Goal: Task Accomplishment & Management: Manage account settings

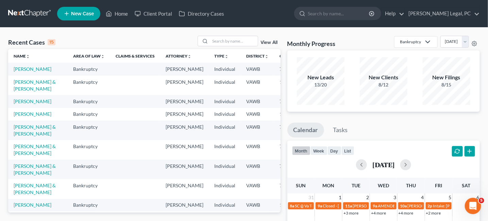
click at [38, 13] on link at bounding box center [30, 13] width 44 height 12
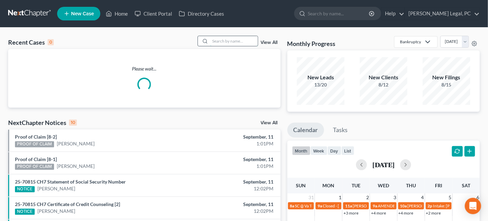
click at [218, 44] on input "search" at bounding box center [234, 41] width 48 height 10
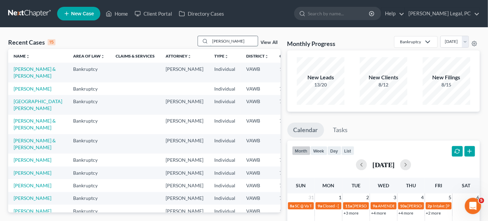
type input "dillon dunford"
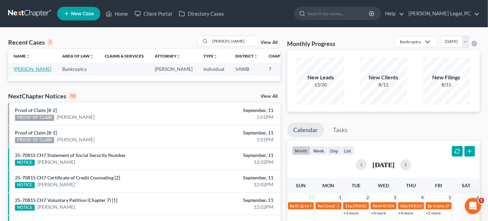
click at [29, 71] on link "[PERSON_NAME]" at bounding box center [33, 69] width 38 height 6
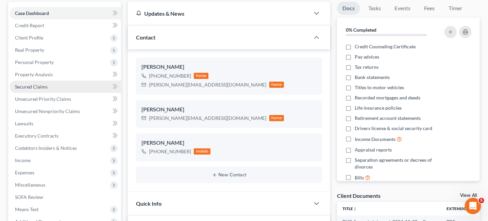
scroll to position [136, 0]
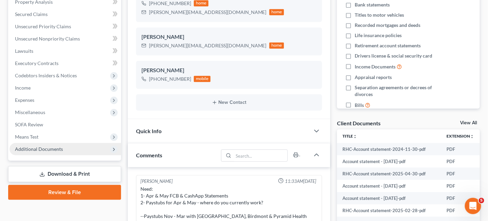
click at [26, 146] on span "Additional Documents" at bounding box center [39, 149] width 48 height 6
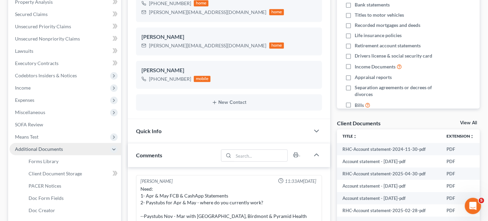
scroll to position [204, 0]
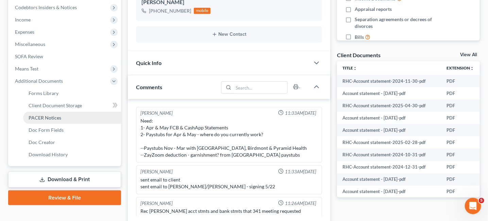
click at [32, 116] on span "PACER Notices" at bounding box center [45, 118] width 33 height 6
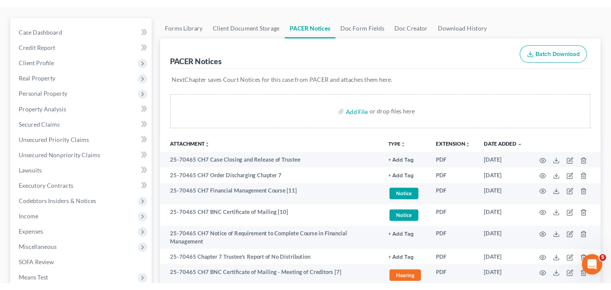
scroll to position [68, 0]
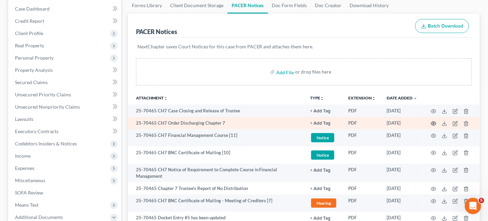
click at [435, 123] on icon "button" at bounding box center [433, 123] width 5 height 5
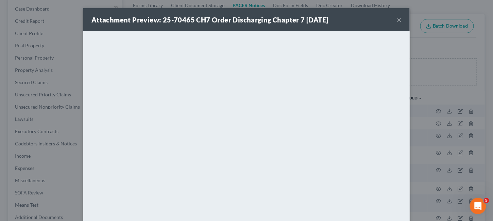
click at [398, 20] on button "×" at bounding box center [399, 20] width 5 height 8
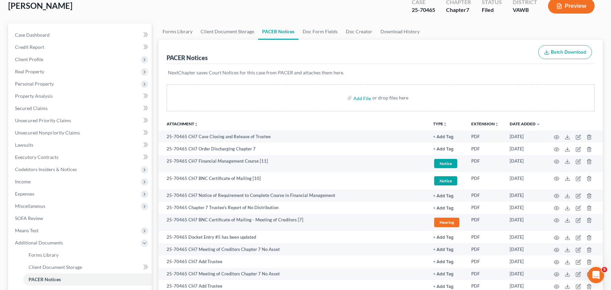
scroll to position [0, 0]
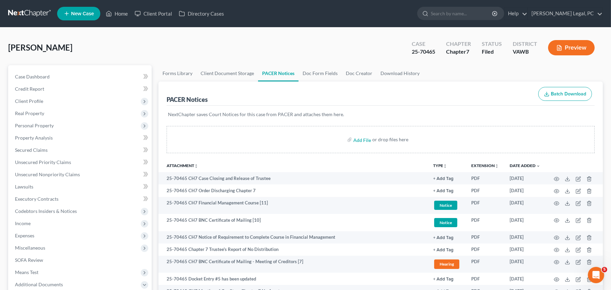
click at [40, 13] on link at bounding box center [30, 13] width 44 height 12
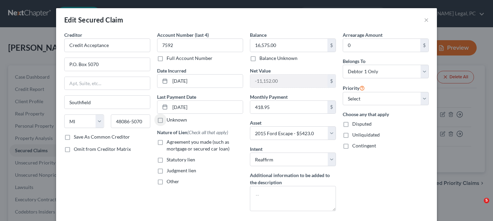
select select "23"
select select "3"
select select "2"
select select "0"
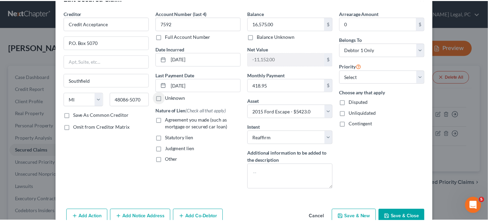
scroll to position [56, 0]
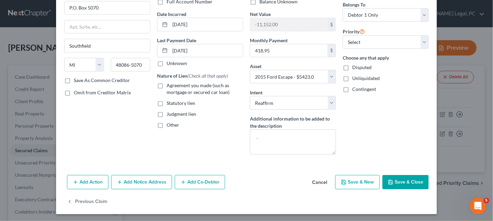
click at [399, 183] on button "Save & Close" at bounding box center [405, 182] width 46 height 14
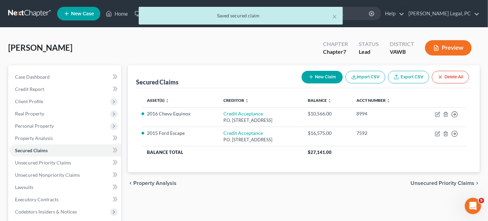
drag, startPoint x: 20, startPoint y: 10, endPoint x: 44, endPoint y: 25, distance: 28.3
click at [20, 10] on div "× Saved secured claim" at bounding box center [241, 17] width 488 height 21
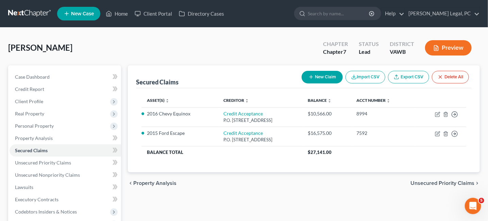
click at [29, 14] on link at bounding box center [30, 13] width 44 height 12
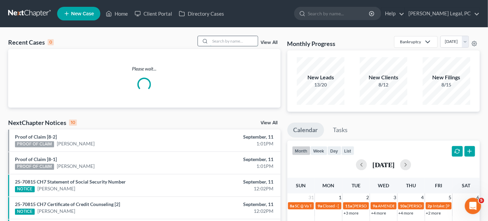
click at [214, 44] on input "search" at bounding box center [234, 41] width 48 height 10
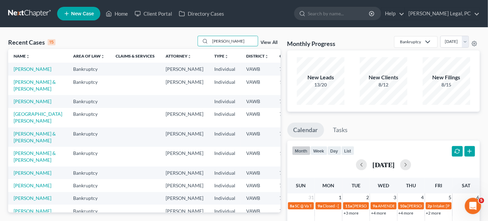
type input "smith"
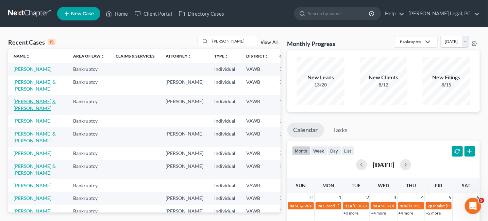
click at [22, 111] on link "Smith, Zachery & Luciann" at bounding box center [35, 104] width 42 height 13
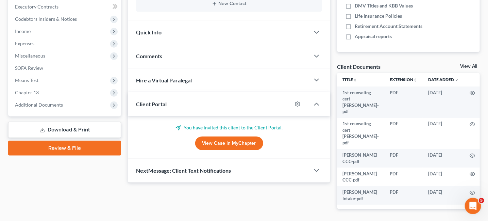
scroll to position [217, 0]
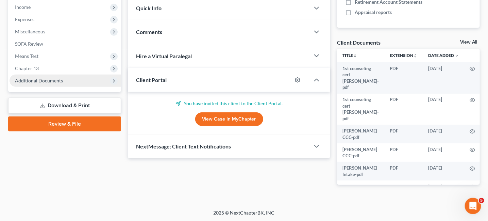
click at [30, 82] on span "Additional Documents" at bounding box center [39, 81] width 48 height 6
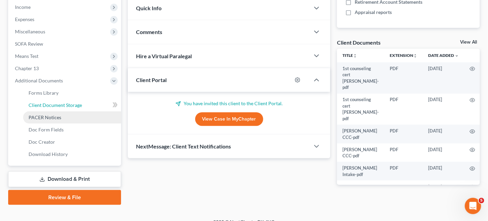
click at [52, 104] on span "Client Document Storage" at bounding box center [55, 105] width 53 height 6
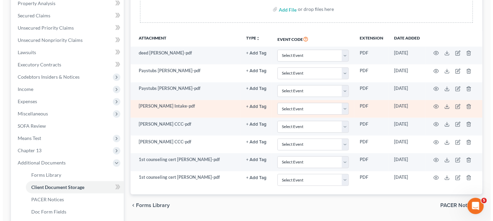
scroll to position [136, 0]
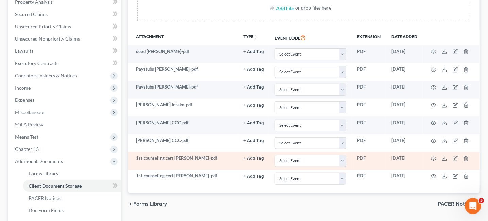
click at [433, 158] on icon "button" at bounding box center [433, 158] width 5 height 5
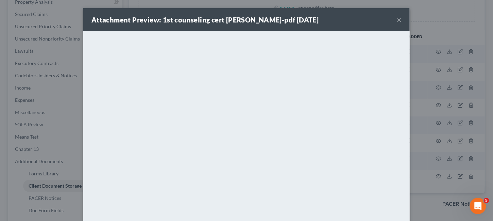
click at [398, 19] on button "×" at bounding box center [399, 20] width 5 height 8
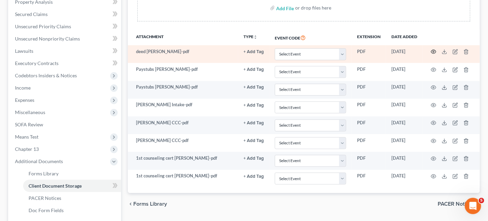
click at [435, 51] on icon "button" at bounding box center [433, 51] width 5 height 5
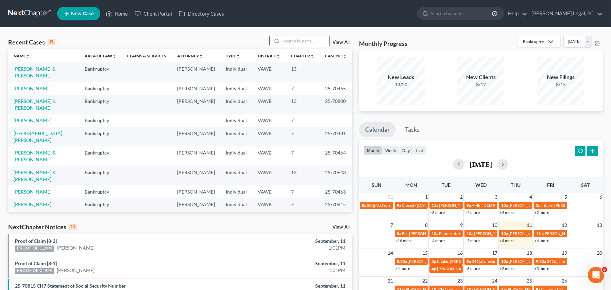
click at [291, 39] on input "search" at bounding box center [306, 41] width 48 height 10
type input "lamb"
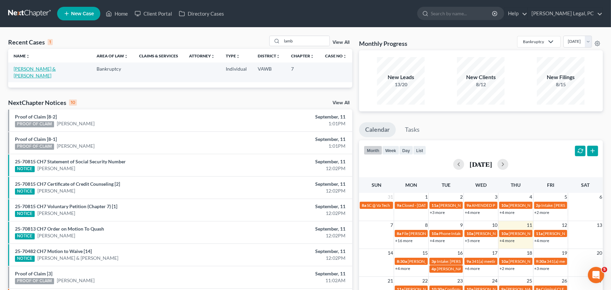
click at [24, 70] on link "Lamb, Ashley & Karen" at bounding box center [35, 72] width 42 height 13
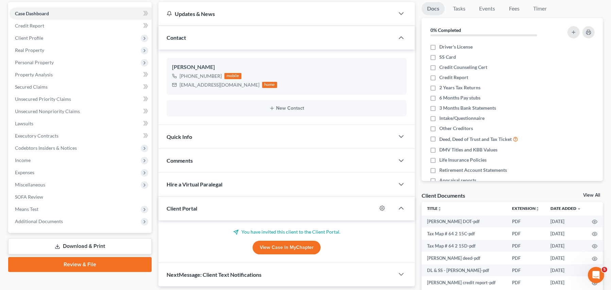
scroll to position [104, 0]
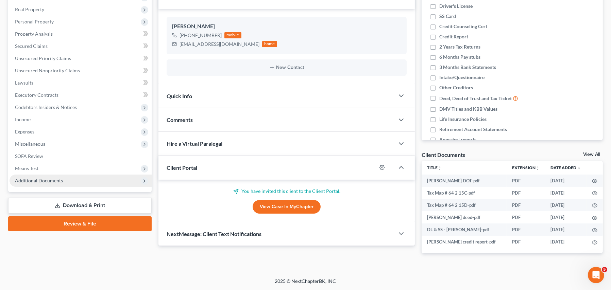
click at [48, 184] on span "Additional Documents" at bounding box center [81, 181] width 142 height 12
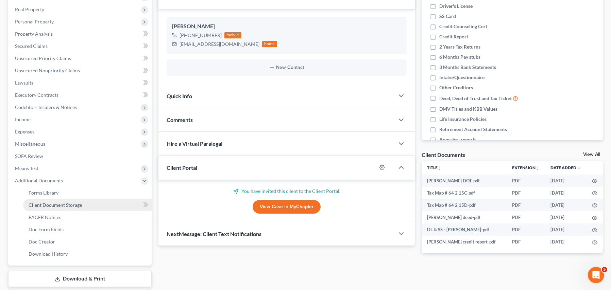
click at [44, 206] on span "Client Document Storage" at bounding box center [55, 205] width 53 height 6
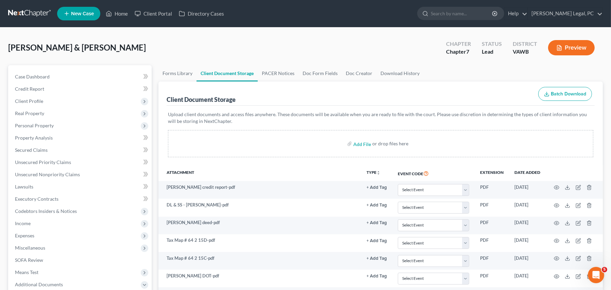
drag, startPoint x: 36, startPoint y: 13, endPoint x: 48, endPoint y: 16, distance: 12.6
click at [37, 12] on link at bounding box center [30, 13] width 44 height 12
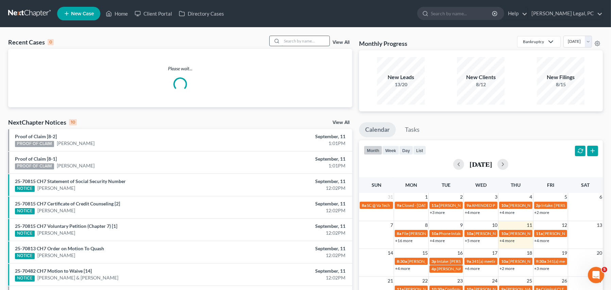
click at [294, 43] on input "search" at bounding box center [306, 41] width 48 height 10
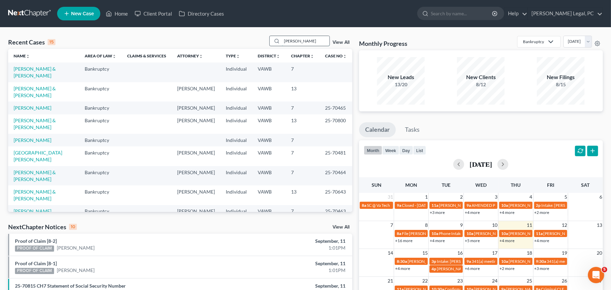
type input "lewis"
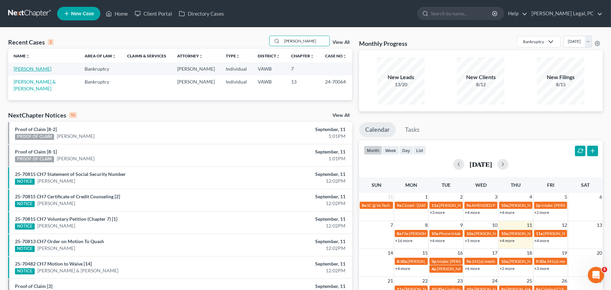
click at [33, 68] on link "[PERSON_NAME]" at bounding box center [33, 69] width 38 height 6
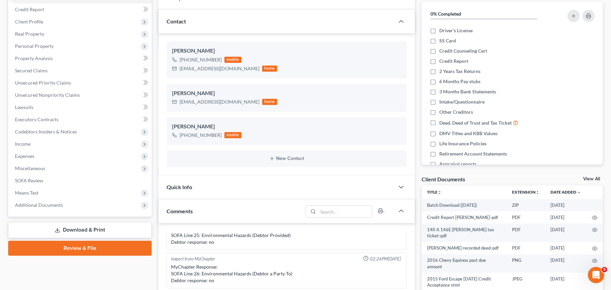
scroll to position [170, 0]
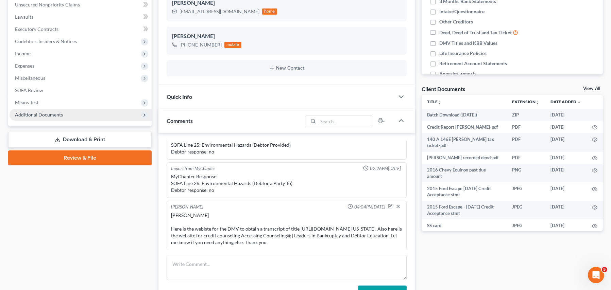
click at [56, 118] on span "Additional Documents" at bounding box center [81, 115] width 142 height 12
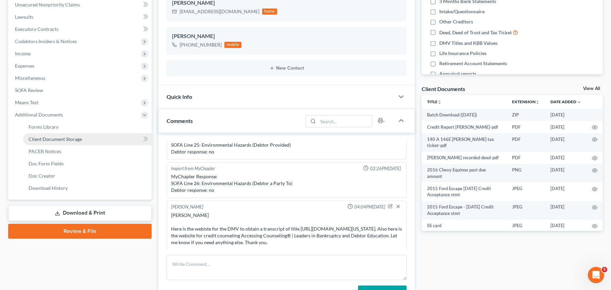
click at [63, 140] on span "Client Document Storage" at bounding box center [55, 139] width 53 height 6
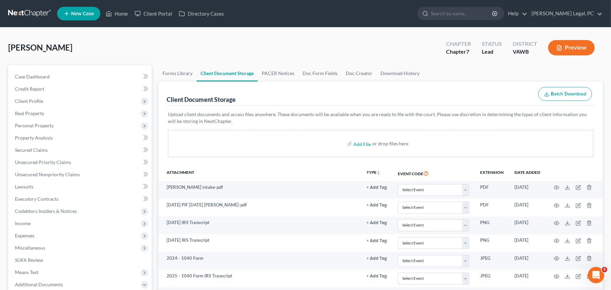
click at [34, 15] on link at bounding box center [30, 13] width 44 height 12
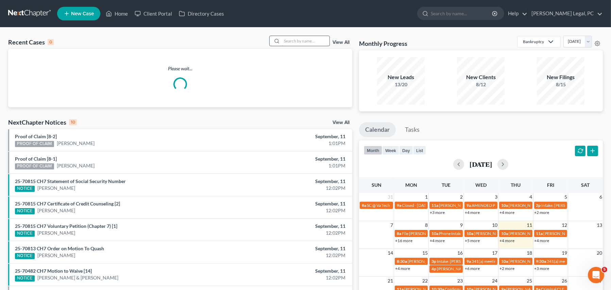
click at [291, 45] on input "search" at bounding box center [306, 41] width 48 height 10
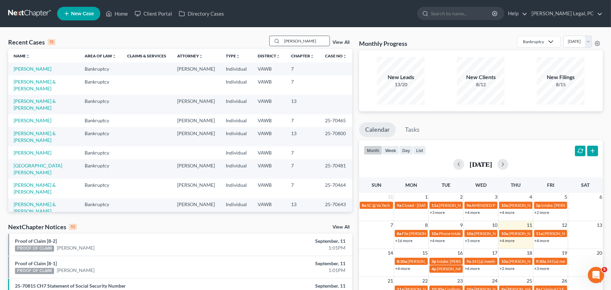
type input "[PERSON_NAME]"
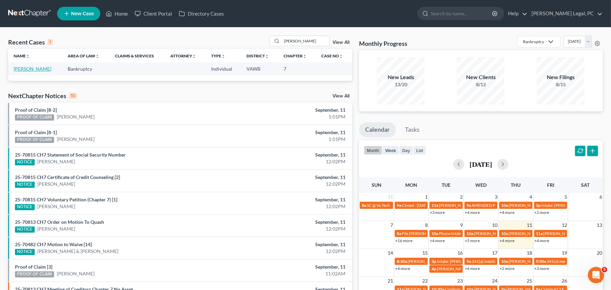
click at [25, 71] on link "[PERSON_NAME]" at bounding box center [33, 69] width 38 height 6
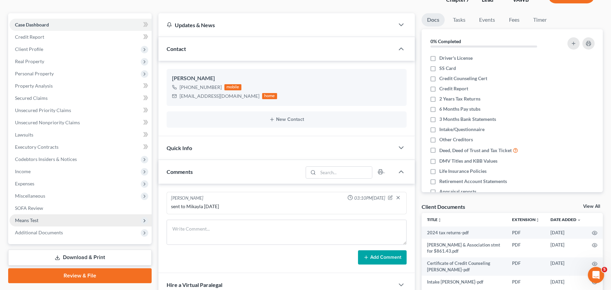
scroll to position [102, 0]
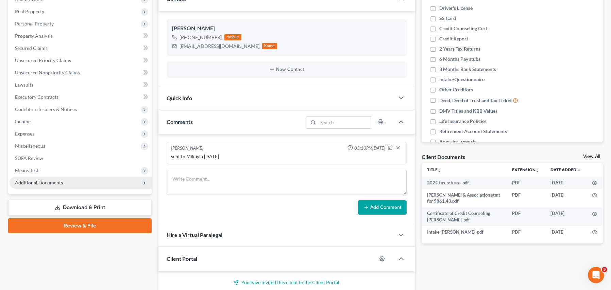
click at [35, 181] on span "Additional Documents" at bounding box center [39, 183] width 48 height 6
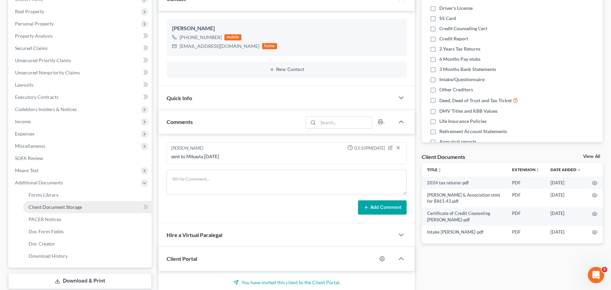
click at [46, 207] on span "Client Document Storage" at bounding box center [55, 207] width 53 height 6
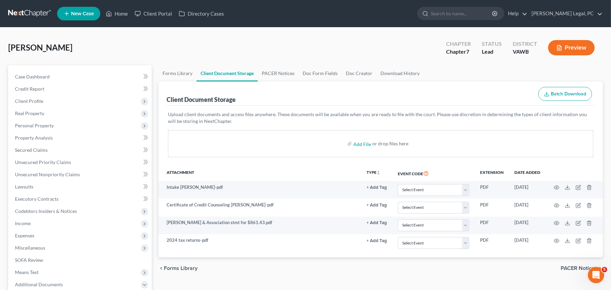
click at [35, 11] on link at bounding box center [30, 13] width 44 height 12
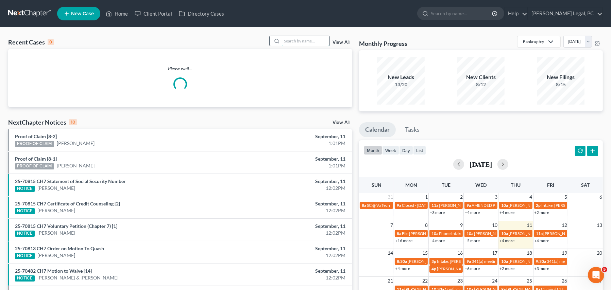
click at [294, 42] on input "search" at bounding box center [306, 41] width 48 height 10
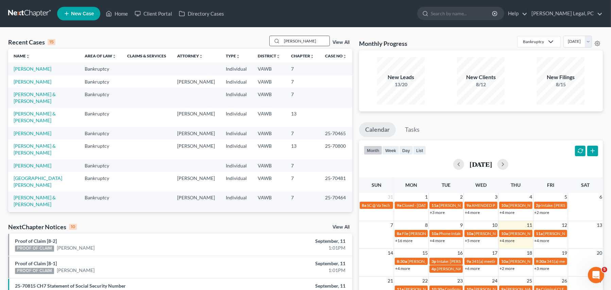
type input "[PERSON_NAME]"
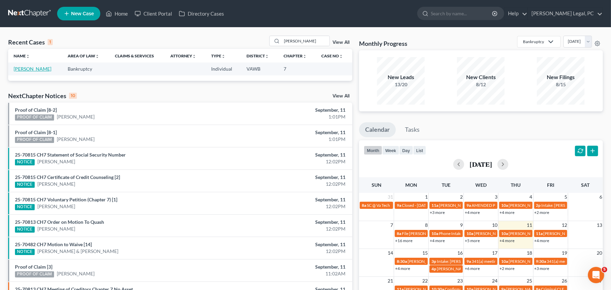
click at [33, 66] on link "[PERSON_NAME]" at bounding box center [33, 69] width 38 height 6
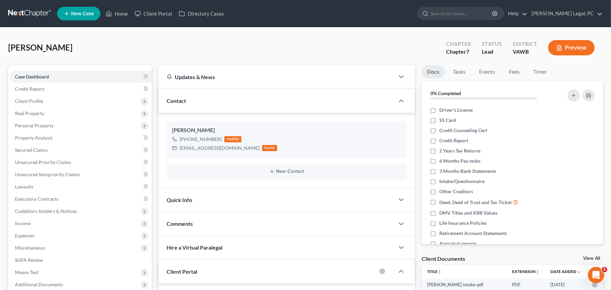
click at [23, 12] on link at bounding box center [30, 13] width 44 height 12
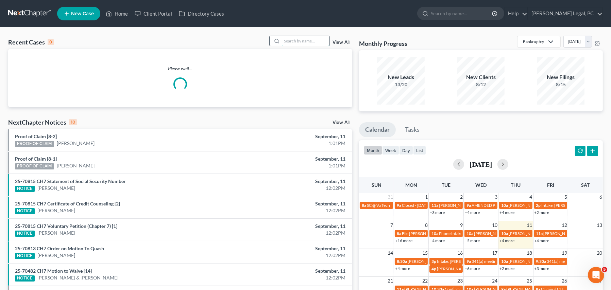
click at [309, 44] on input "search" at bounding box center [306, 41] width 48 height 10
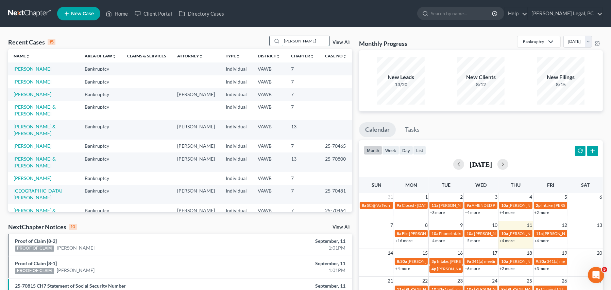
type input "Greene"
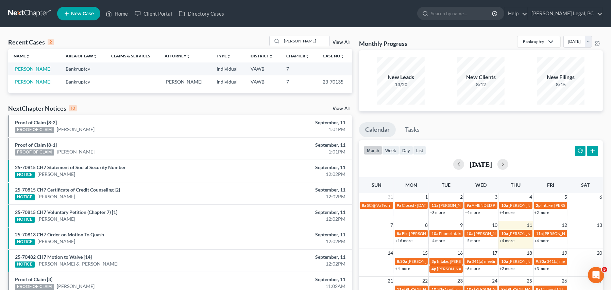
click at [17, 67] on link "[PERSON_NAME]" at bounding box center [33, 69] width 38 height 6
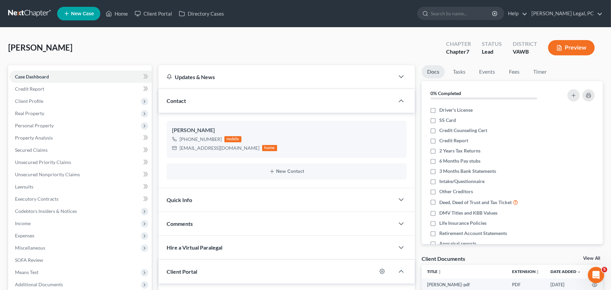
click at [37, 14] on link at bounding box center [30, 13] width 44 height 12
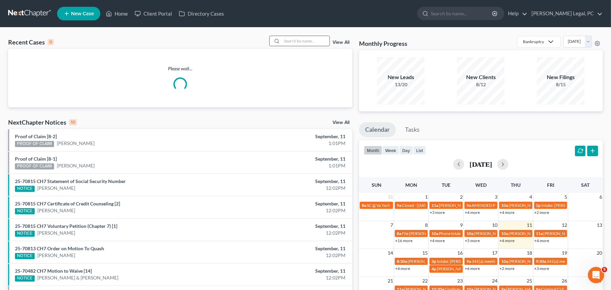
click at [283, 43] on input "search" at bounding box center [306, 41] width 48 height 10
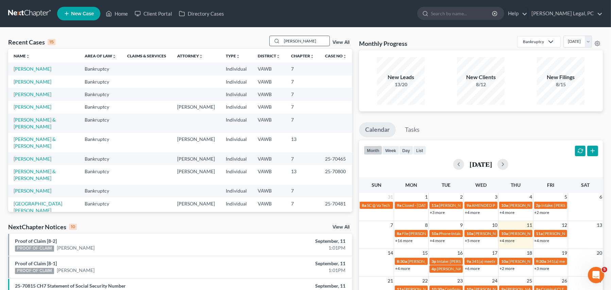
type input "[PERSON_NAME]"
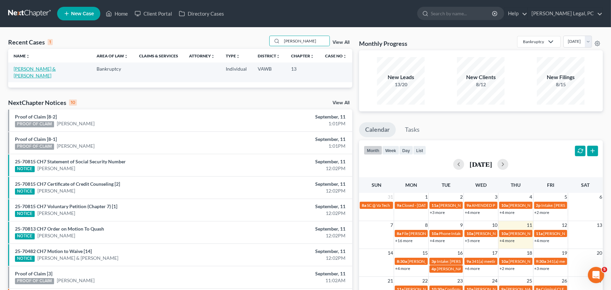
click at [56, 70] on link "[PERSON_NAME] & [PERSON_NAME]" at bounding box center [35, 72] width 42 height 13
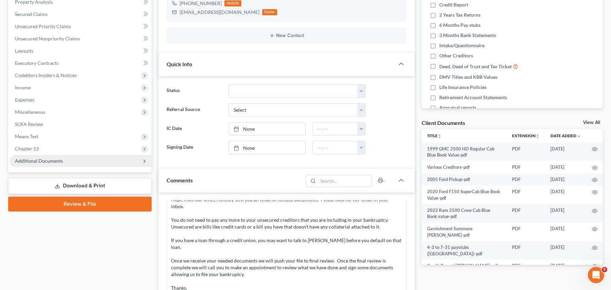
click at [50, 160] on span "Additional Documents" at bounding box center [39, 161] width 48 height 6
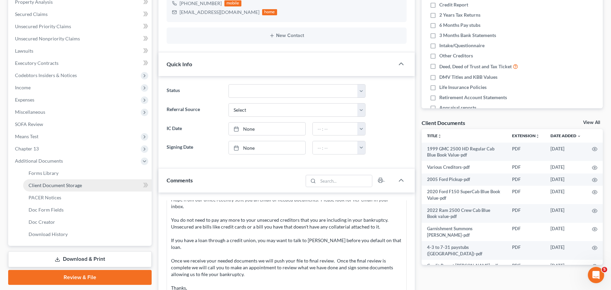
click at [61, 185] on span "Client Document Storage" at bounding box center [55, 186] width 53 height 6
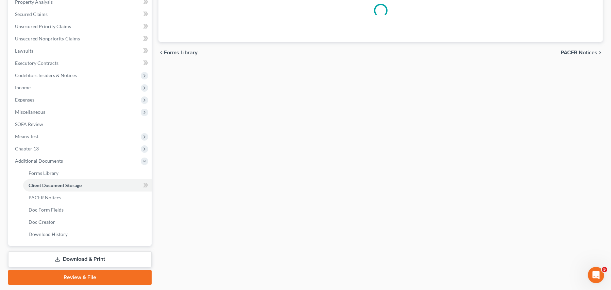
select select "0"
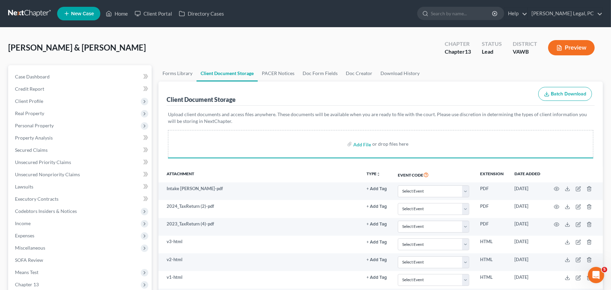
select select "0"
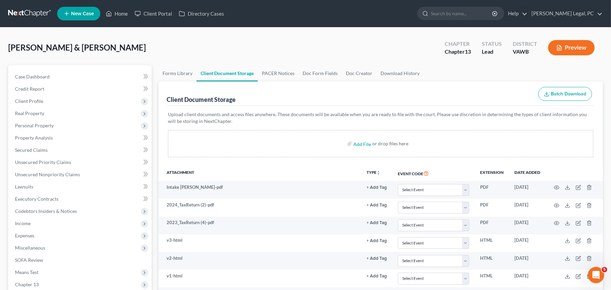
click at [39, 14] on link at bounding box center [30, 13] width 44 height 12
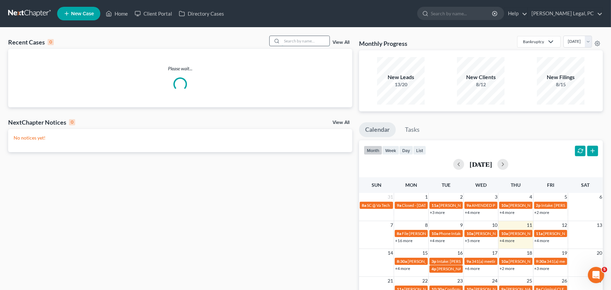
click at [292, 44] on input "search" at bounding box center [306, 41] width 48 height 10
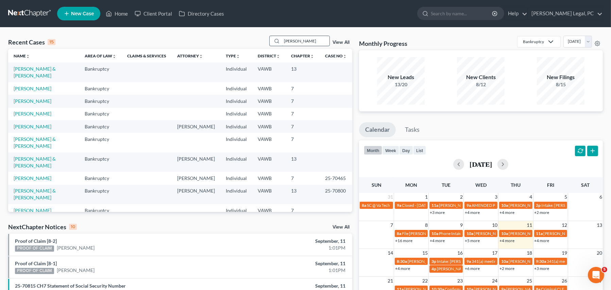
type input "[PERSON_NAME]"
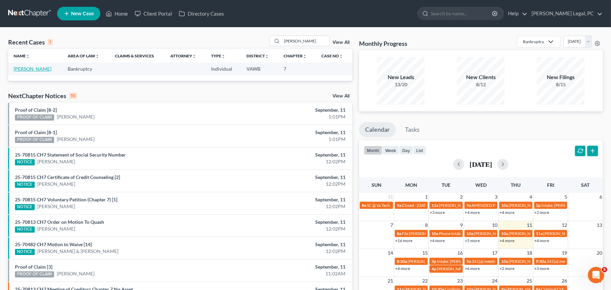
click at [34, 69] on link "[PERSON_NAME]" at bounding box center [33, 69] width 38 height 6
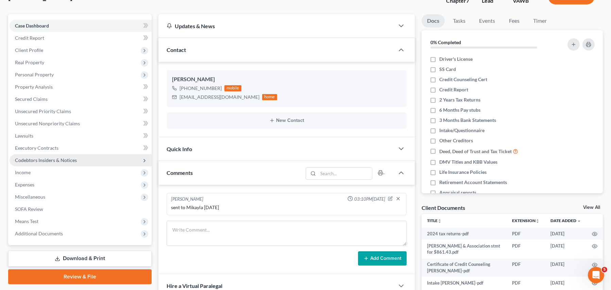
scroll to position [102, 0]
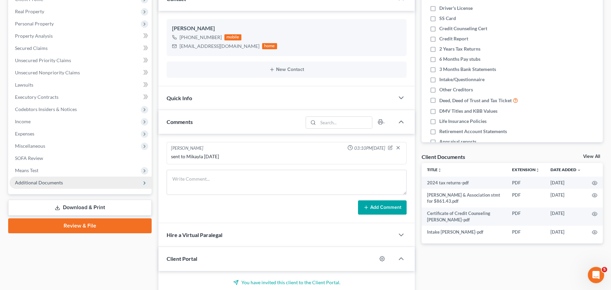
click at [51, 178] on span "Additional Documents" at bounding box center [81, 183] width 142 height 12
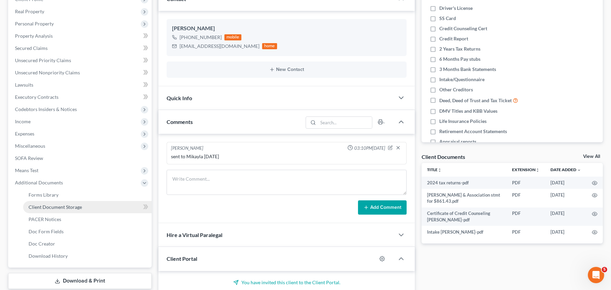
click at [36, 208] on span "Client Document Storage" at bounding box center [55, 207] width 53 height 6
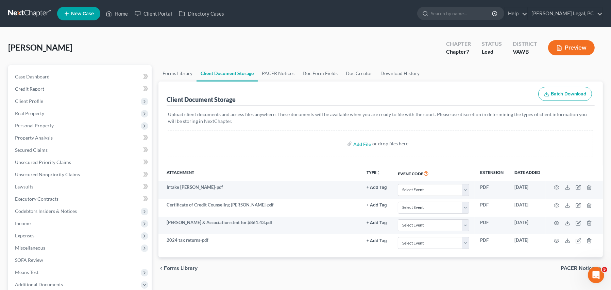
click at [36, 13] on link at bounding box center [30, 13] width 44 height 12
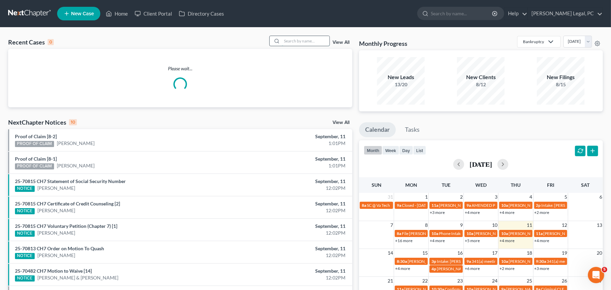
click at [289, 44] on input "search" at bounding box center [306, 41] width 48 height 10
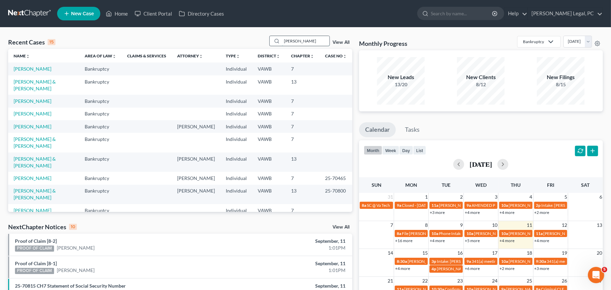
type input "dalton"
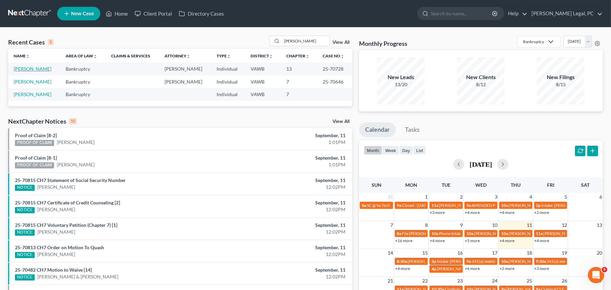
click at [28, 66] on link "[PERSON_NAME]" at bounding box center [33, 69] width 38 height 6
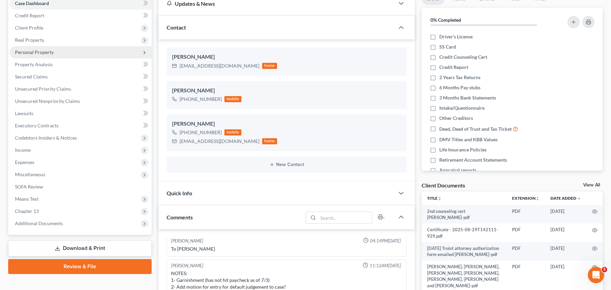
scroll to position [102, 0]
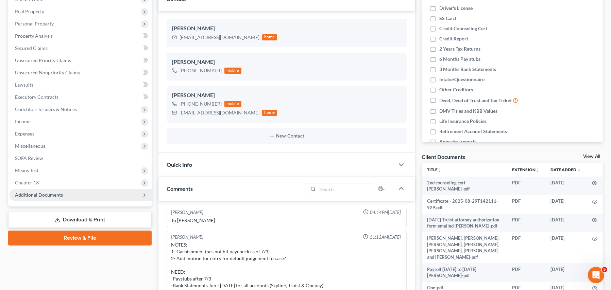
click at [55, 196] on span "Additional Documents" at bounding box center [39, 195] width 48 height 6
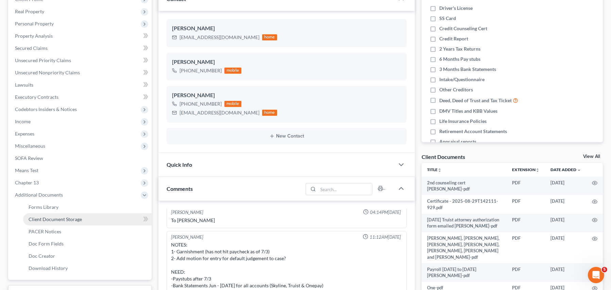
click at [59, 220] on span "Client Document Storage" at bounding box center [55, 220] width 53 height 6
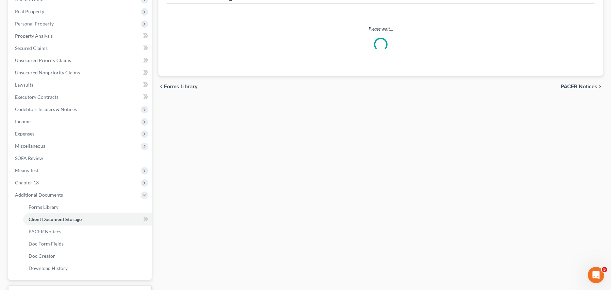
scroll to position [35, 0]
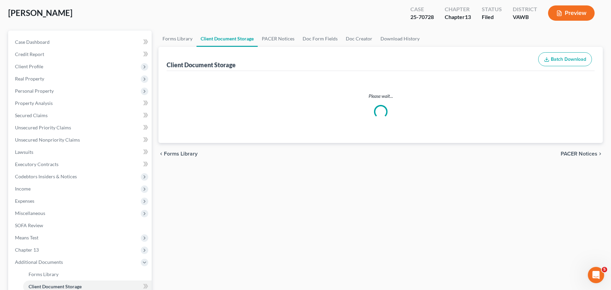
select select "0"
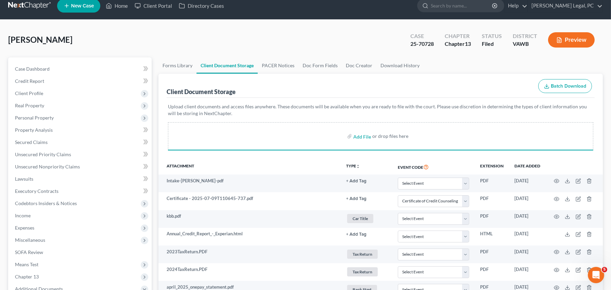
scroll to position [0, 0]
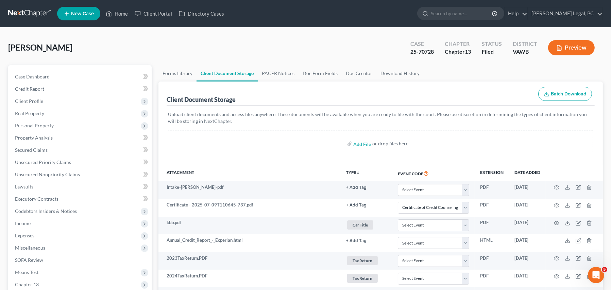
select select "0"
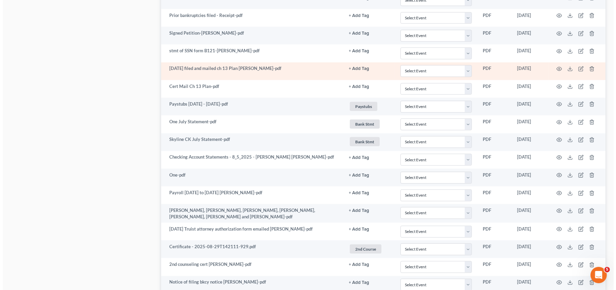
scroll to position [1273, 0]
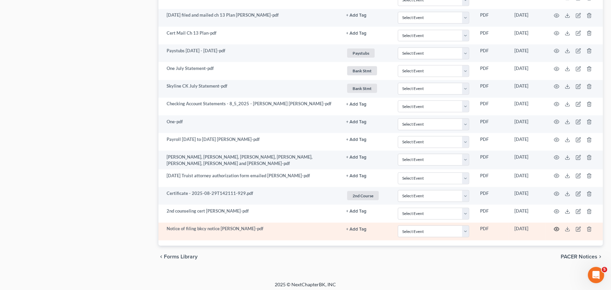
click at [555, 227] on icon "button" at bounding box center [556, 229] width 5 height 5
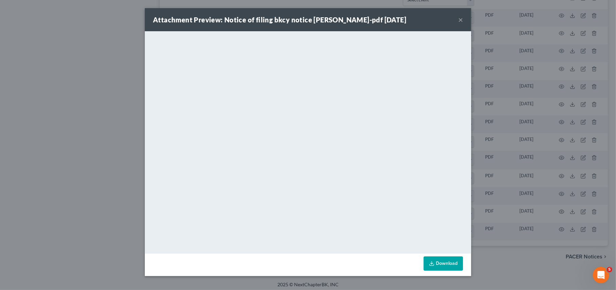
click at [459, 21] on button "×" at bounding box center [460, 20] width 5 height 8
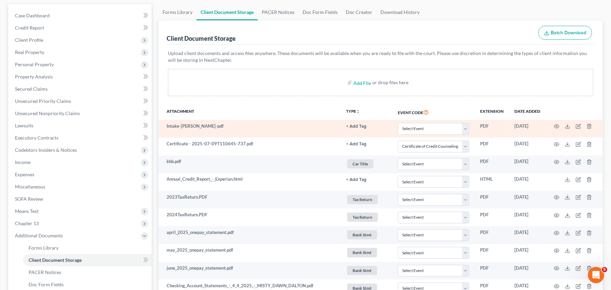
scroll to position [0, 0]
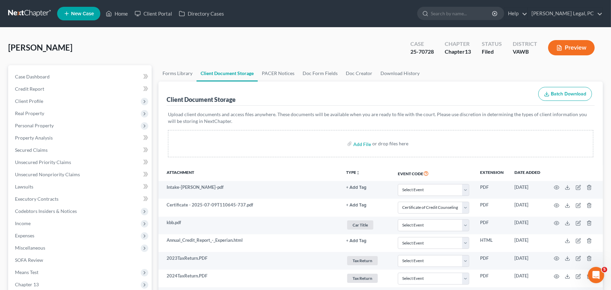
click at [32, 10] on link at bounding box center [30, 13] width 44 height 12
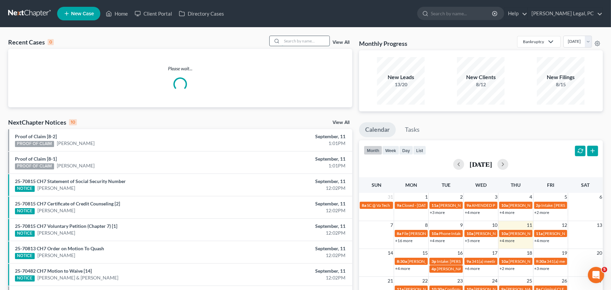
click at [291, 45] on input "search" at bounding box center [306, 41] width 48 height 10
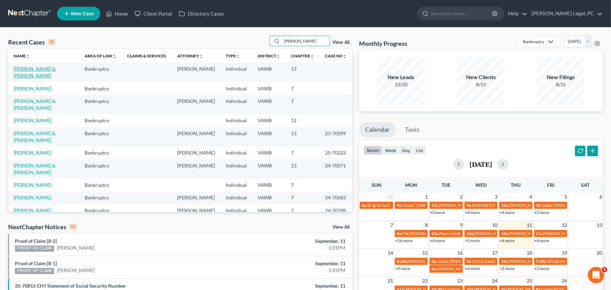
type input "[PERSON_NAME]"
click at [35, 66] on link "[PERSON_NAME] & [PERSON_NAME]" at bounding box center [35, 72] width 42 height 13
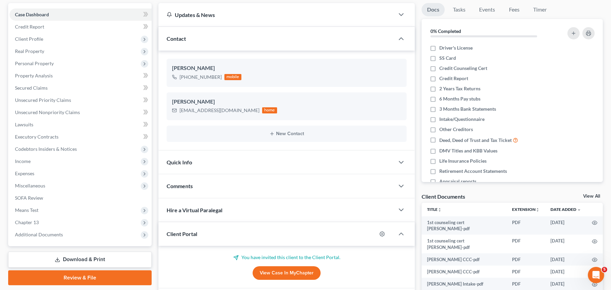
scroll to position [102, 0]
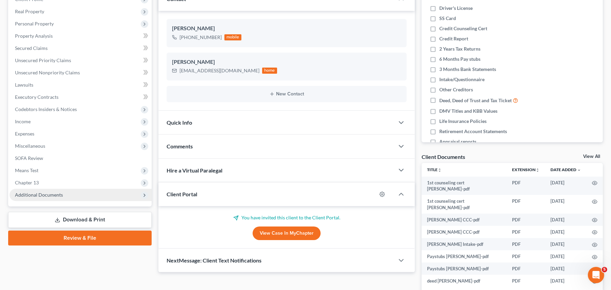
click at [41, 193] on span "Additional Documents" at bounding box center [39, 195] width 48 height 6
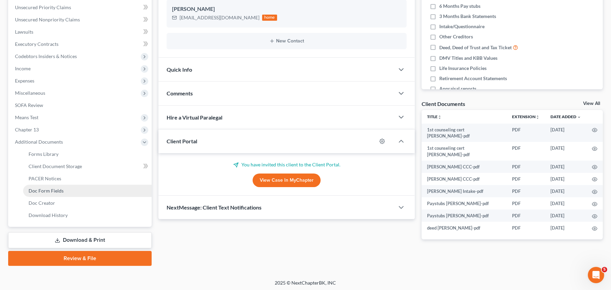
scroll to position [156, 0]
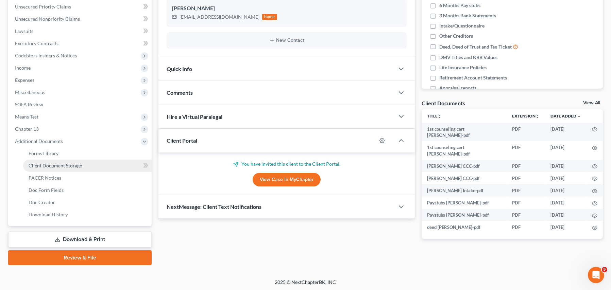
click at [62, 165] on span "Client Document Storage" at bounding box center [55, 166] width 53 height 6
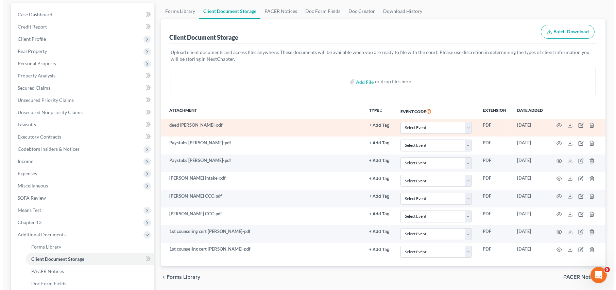
scroll to position [102, 0]
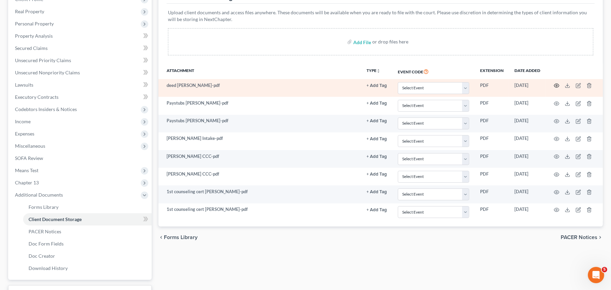
click at [557, 85] on icon "button" at bounding box center [556, 85] width 5 height 5
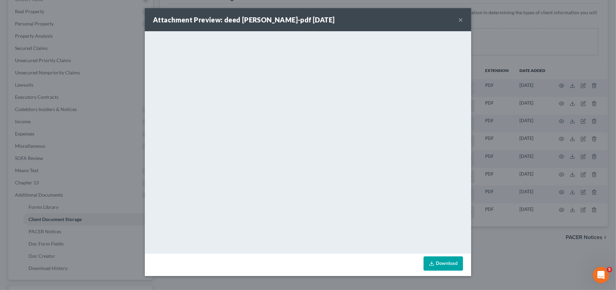
click at [459, 20] on button "×" at bounding box center [460, 20] width 5 height 8
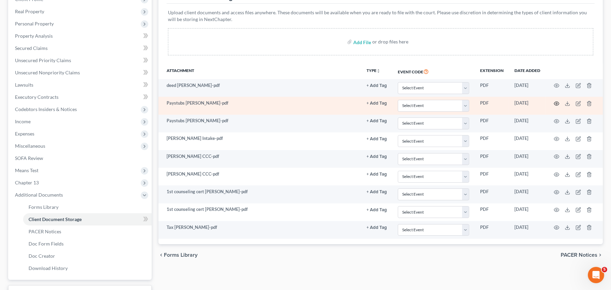
click at [556, 102] on icon "button" at bounding box center [556, 103] width 5 height 5
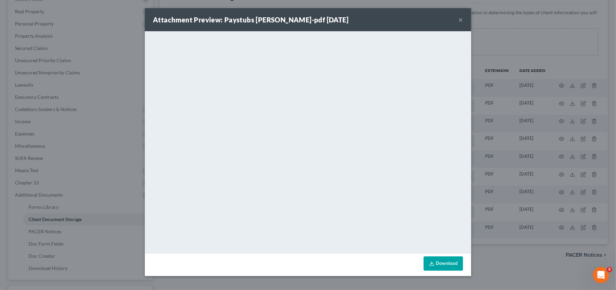
click at [457, 22] on div "Attachment Preview: Paystubs [PERSON_NAME]-pdf [DATE] ×" at bounding box center [308, 19] width 326 height 23
click at [459, 17] on button "×" at bounding box center [460, 20] width 5 height 8
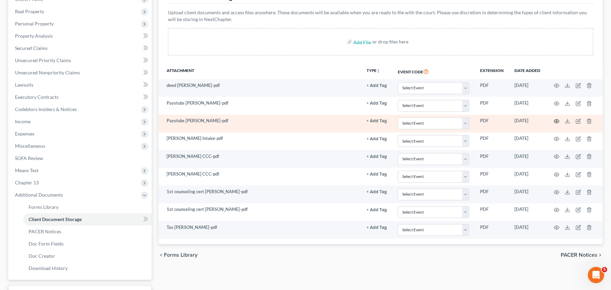
click at [558, 121] on icon "button" at bounding box center [556, 121] width 5 height 5
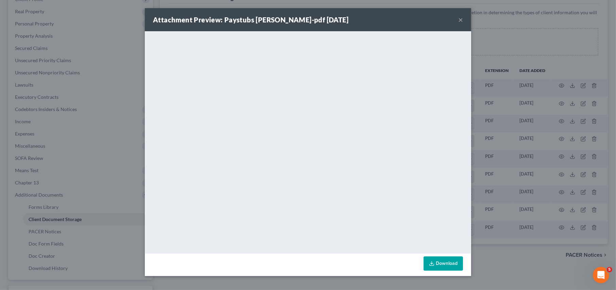
drag, startPoint x: 384, startPoint y: 17, endPoint x: 729, endPoint y: 56, distance: 346.9
click at [616, 56] on html "Home New Case Client Portal Directory Cases [PERSON_NAME] Legal, PC [EMAIL_ADDR…" at bounding box center [308, 121] width 616 height 447
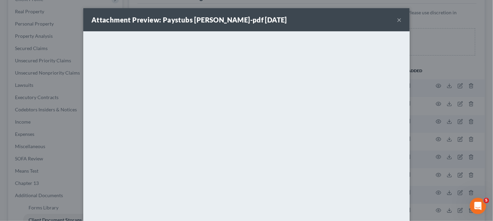
click at [397, 16] on button "×" at bounding box center [399, 20] width 5 height 8
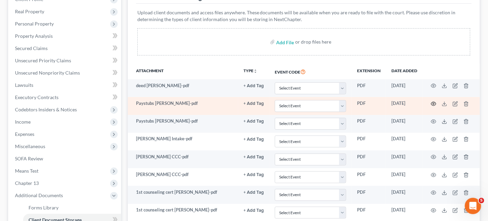
click at [434, 105] on icon "button" at bounding box center [433, 103] width 5 height 5
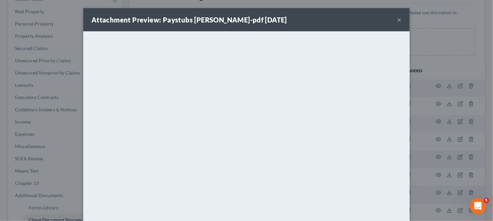
drag, startPoint x: 394, startPoint y: 20, endPoint x: 383, endPoint y: 25, distance: 12.0
click at [393, 20] on div "Attachment Preview: Paystubs [PERSON_NAME]-pdf [DATE] ×" at bounding box center [246, 19] width 326 height 23
click at [397, 17] on button "×" at bounding box center [399, 20] width 5 height 8
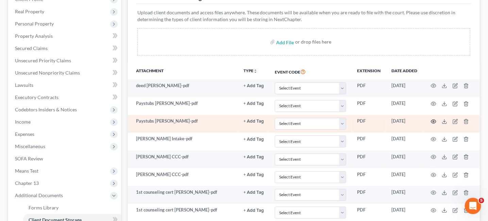
click at [431, 120] on icon "button" at bounding box center [433, 122] width 5 height 4
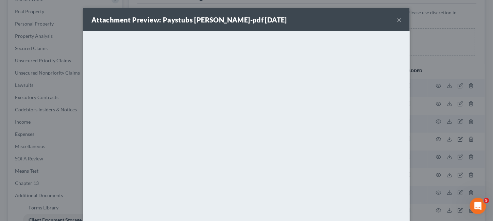
click at [397, 20] on button "×" at bounding box center [399, 20] width 5 height 8
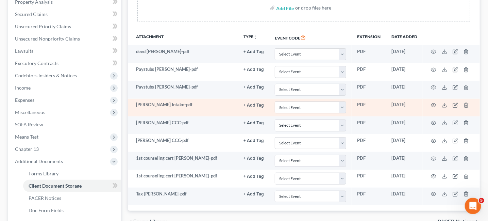
scroll to position [136, 0]
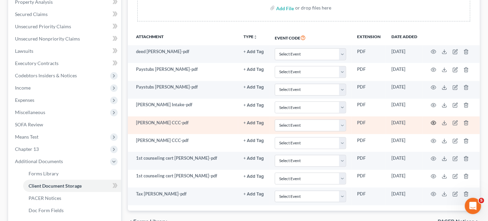
click at [435, 122] on icon "button" at bounding box center [433, 122] width 5 height 5
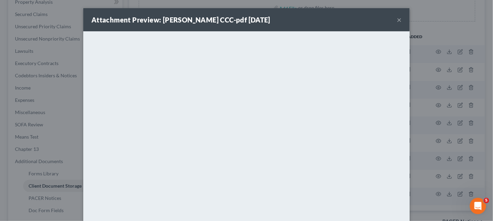
click at [398, 19] on button "×" at bounding box center [399, 20] width 5 height 8
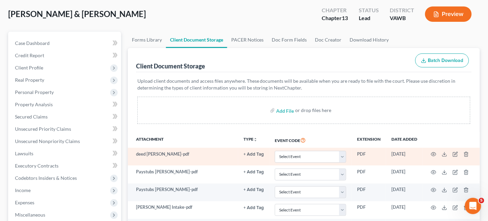
scroll to position [0, 0]
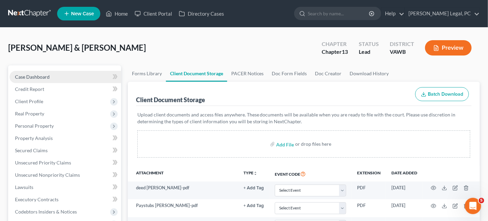
click at [44, 79] on span "Case Dashboard" at bounding box center [32, 77] width 35 height 6
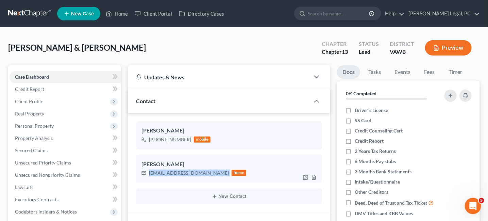
drag, startPoint x: 199, startPoint y: 172, endPoint x: 149, endPoint y: 180, distance: 50.2
click at [148, 181] on div "[PERSON_NAME] [EMAIL_ADDRESS][DOMAIN_NAME] home" at bounding box center [229, 169] width 186 height 28
copy div "[EMAIL_ADDRESS][DOMAIN_NAME]"
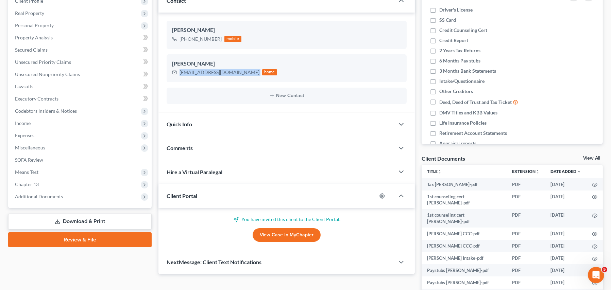
scroll to position [102, 0]
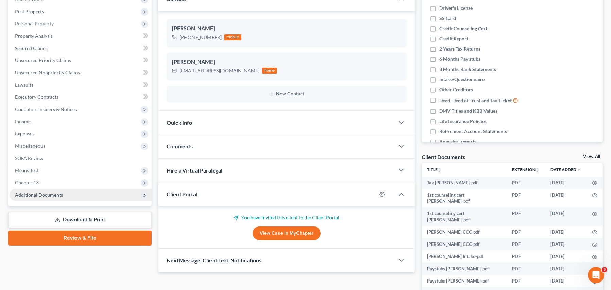
click at [64, 195] on span "Additional Documents" at bounding box center [81, 195] width 142 height 12
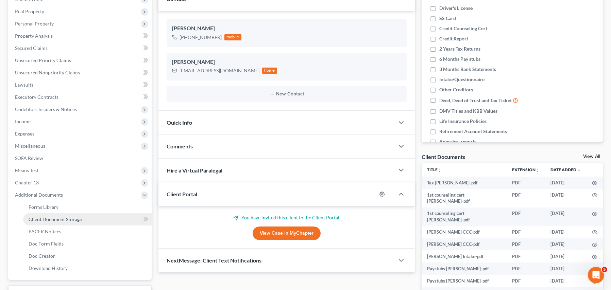
click at [71, 217] on span "Client Document Storage" at bounding box center [55, 220] width 53 height 6
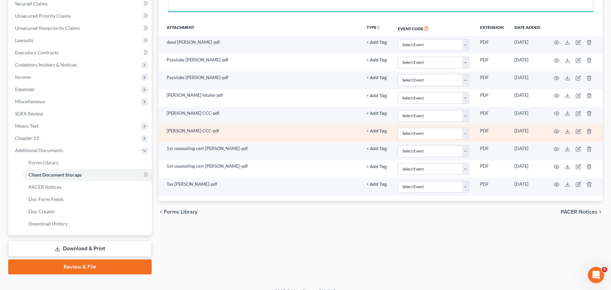
scroll to position [156, 0]
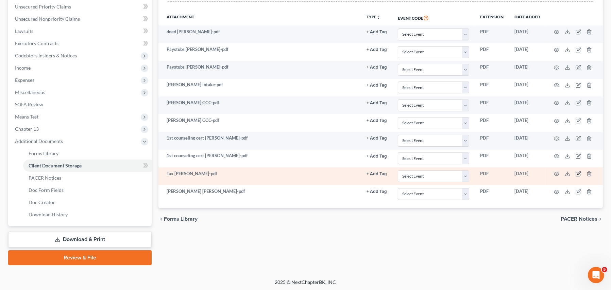
click at [579, 175] on icon "button" at bounding box center [578, 173] width 5 height 5
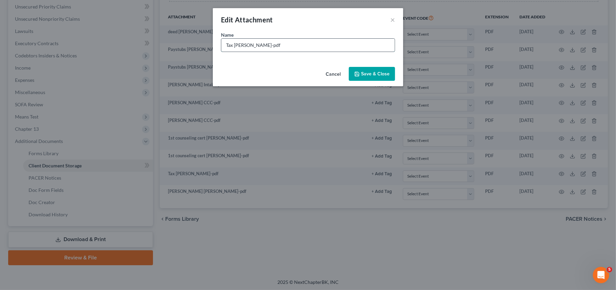
drag, startPoint x: 280, startPoint y: 44, endPoint x: 263, endPoint y: 42, distance: 17.1
click at [263, 42] on input "Tax [PERSON_NAME]-pdf" at bounding box center [307, 45] width 173 height 13
type input "Tax [PERSON_NAME]-pdf"
click at [366, 73] on span "Save & Close" at bounding box center [375, 74] width 29 height 6
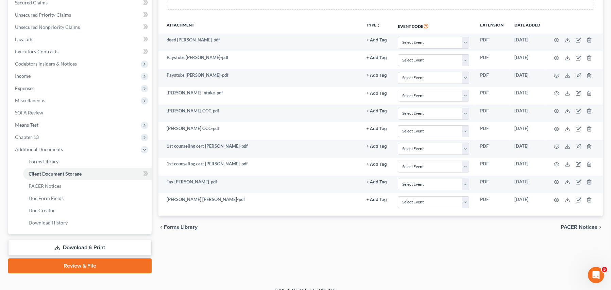
scroll to position [0, 0]
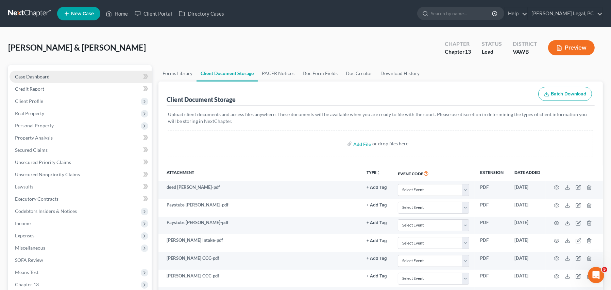
click at [38, 77] on span "Case Dashboard" at bounding box center [32, 77] width 35 height 6
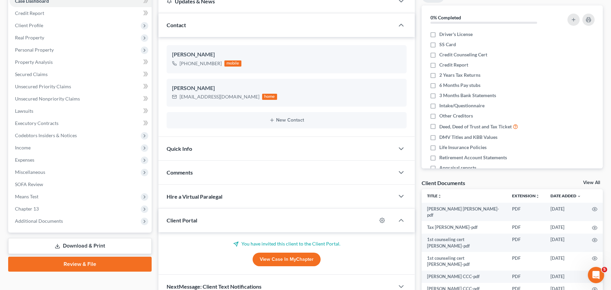
scroll to position [147, 0]
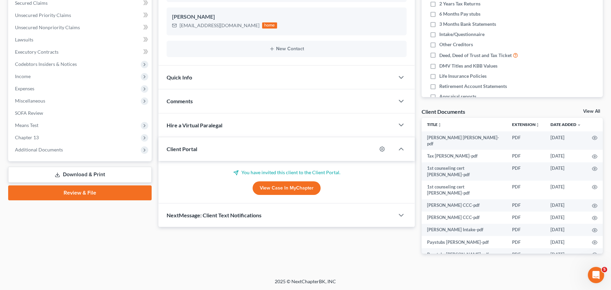
click at [180, 102] on span "Comments" at bounding box center [180, 101] width 26 height 6
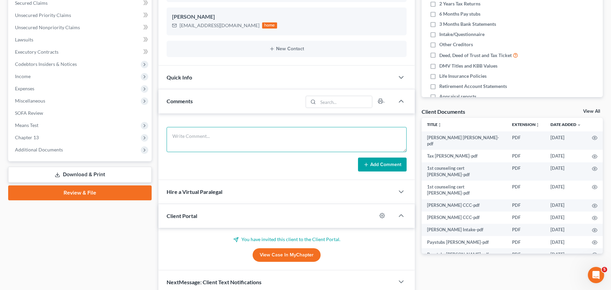
click at [194, 140] on textarea at bounding box center [287, 139] width 240 height 25
paste textarea "Good afternoon I have reviewed the documents that you turned in and here is a l…"
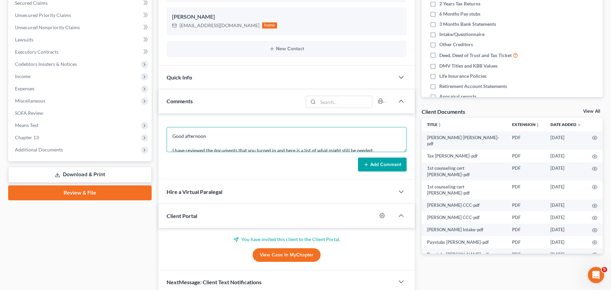
scroll to position [80, 0]
type textarea "Good afternoon I have reviewed the documents that you turned in and here is a l…"
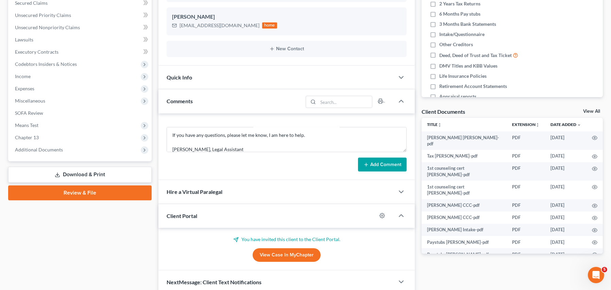
click at [378, 166] on button "Add Comment" at bounding box center [382, 165] width 49 height 14
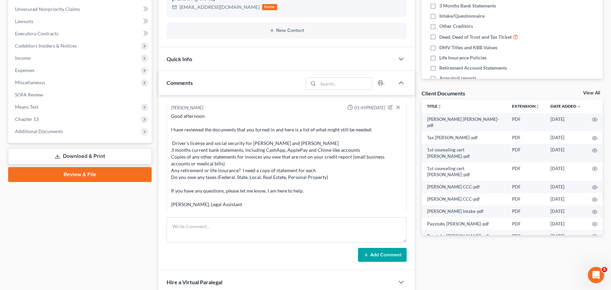
scroll to position [215, 0]
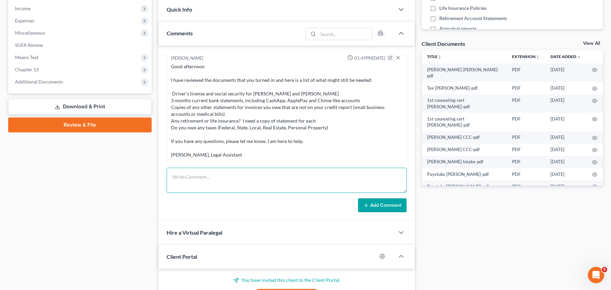
drag, startPoint x: 219, startPoint y: 174, endPoint x: 220, endPoint y: 169, distance: 5.5
click at [219, 174] on textarea at bounding box center [287, 180] width 240 height 25
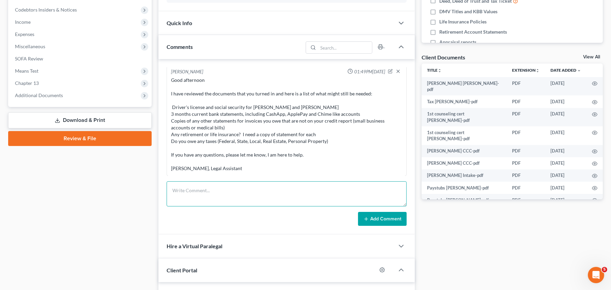
scroll to position [249, 0]
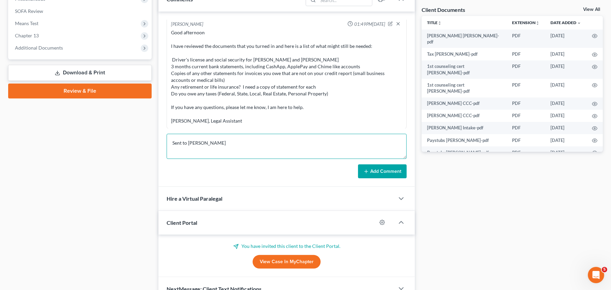
type textarea "Sent to [PERSON_NAME]"
click at [380, 174] on button "Add Comment" at bounding box center [382, 172] width 49 height 14
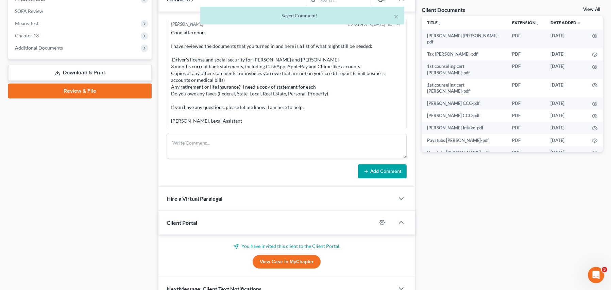
scroll to position [27, 0]
